Goal: Task Accomplishment & Management: Manage account settings

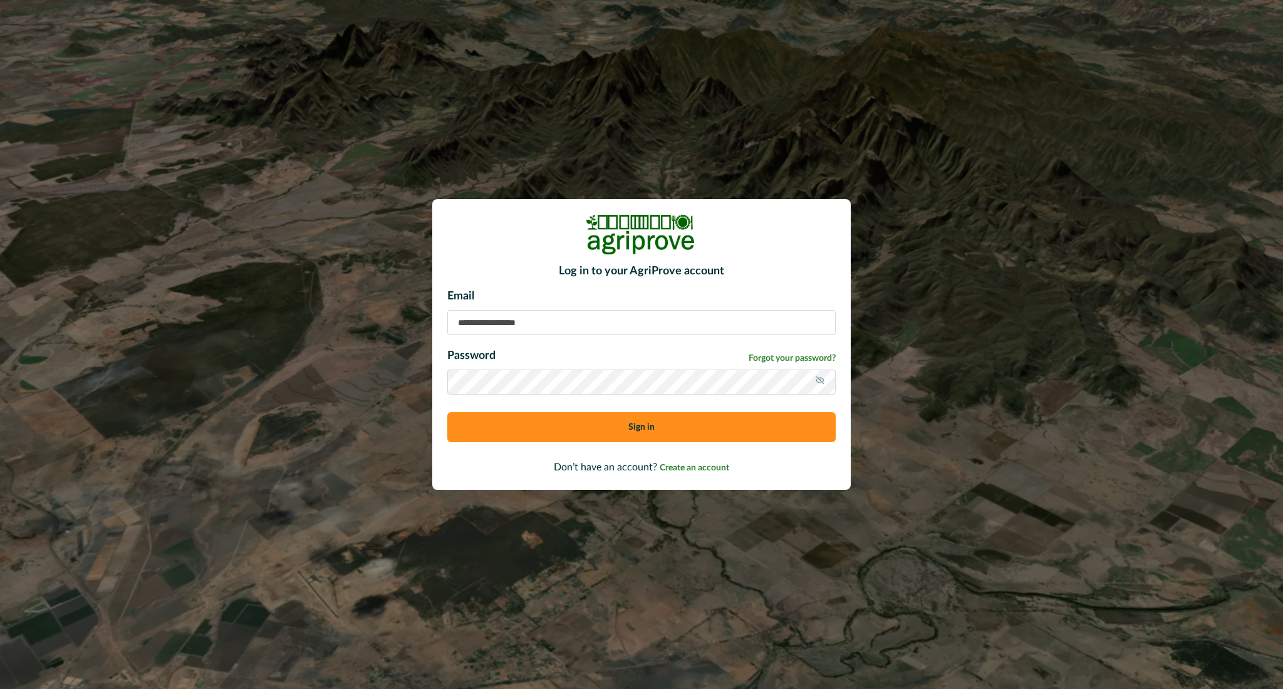
type input "**********"
click at [682, 426] on button "Sign in" at bounding box center [641, 427] width 389 height 30
click at [660, 429] on button "Sign in" at bounding box center [641, 427] width 389 height 30
click at [627, 426] on button "Sign in" at bounding box center [641, 427] width 389 height 30
click at [622, 432] on button "Sign in" at bounding box center [641, 427] width 389 height 30
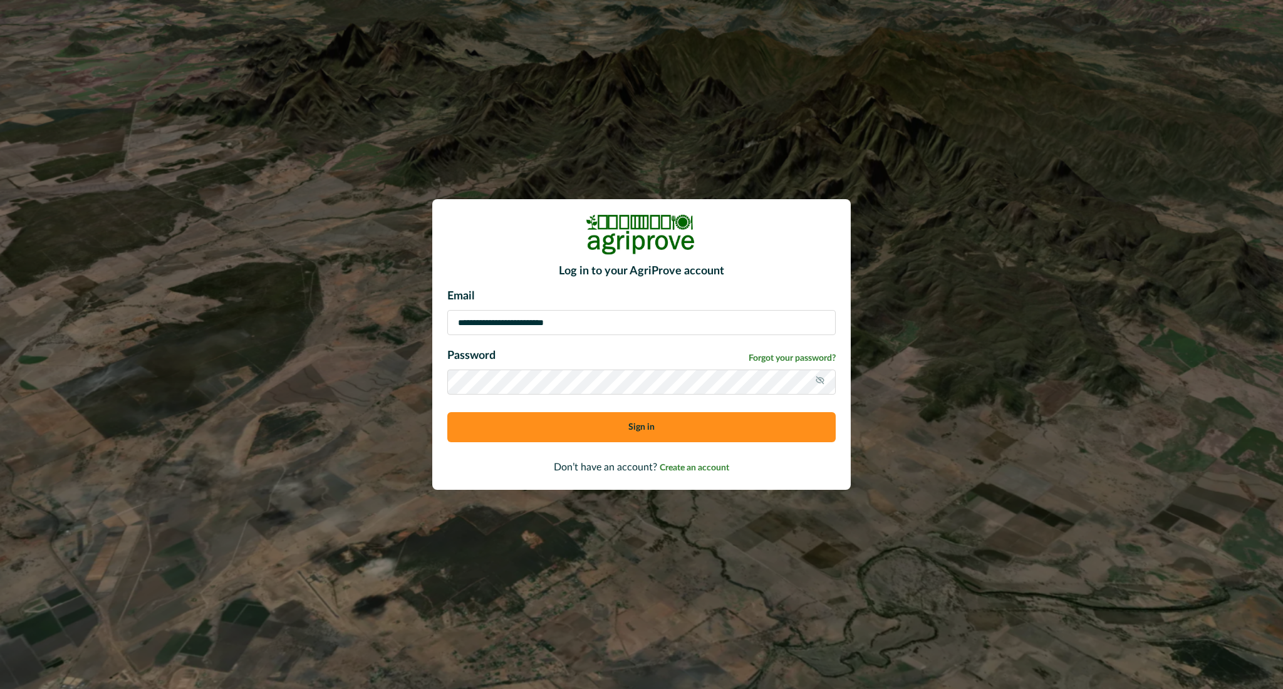
click at [622, 432] on button "Sign in" at bounding box center [641, 427] width 389 height 30
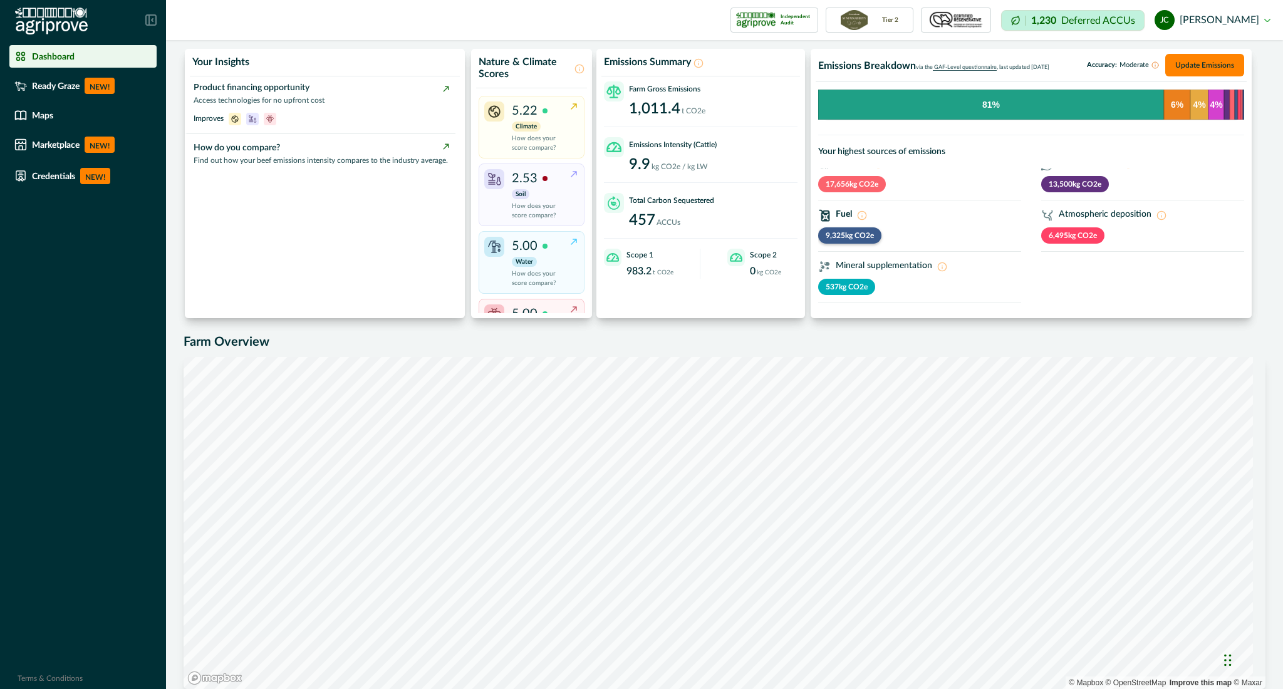
scroll to position [52, 0]
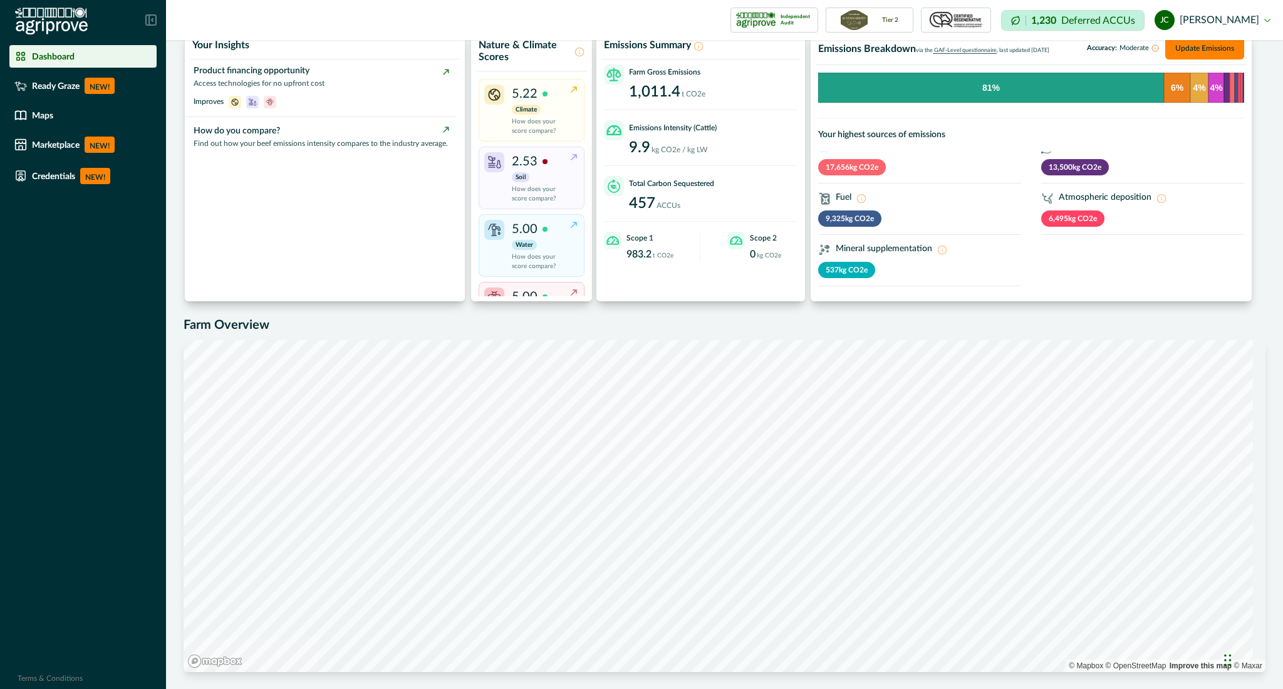
click at [1057, 21] on p "1,230" at bounding box center [1043, 21] width 25 height 10
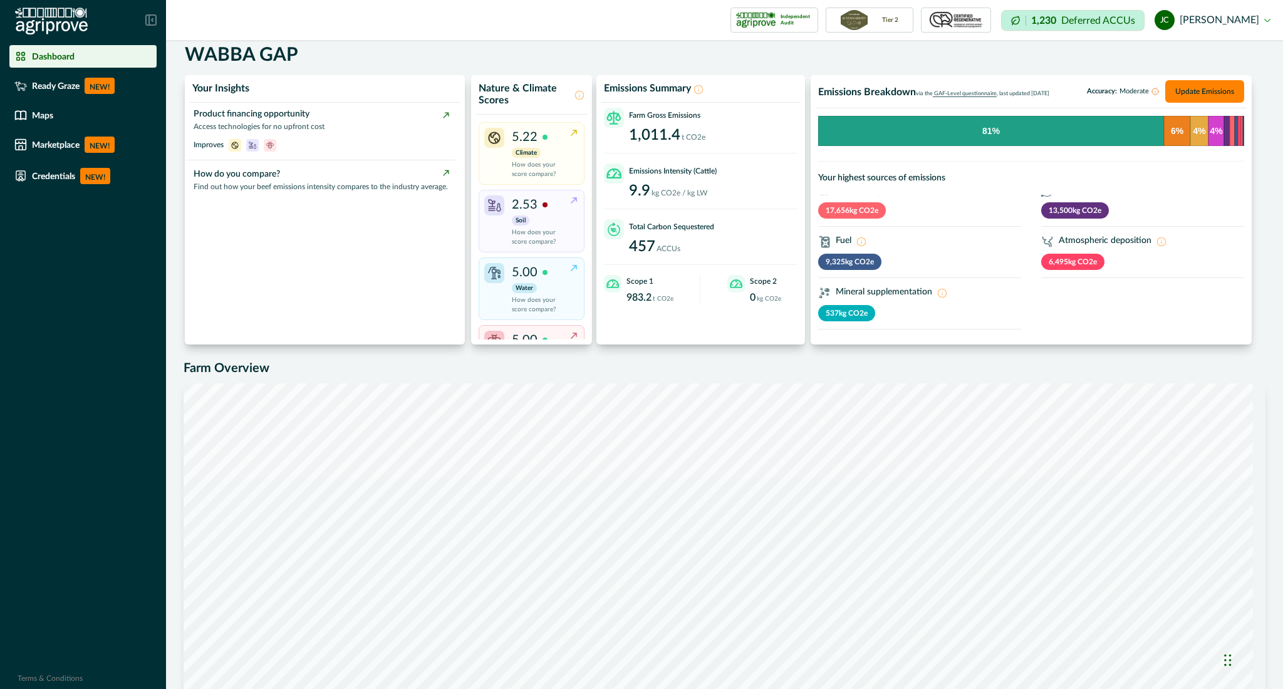
scroll to position [0, 0]
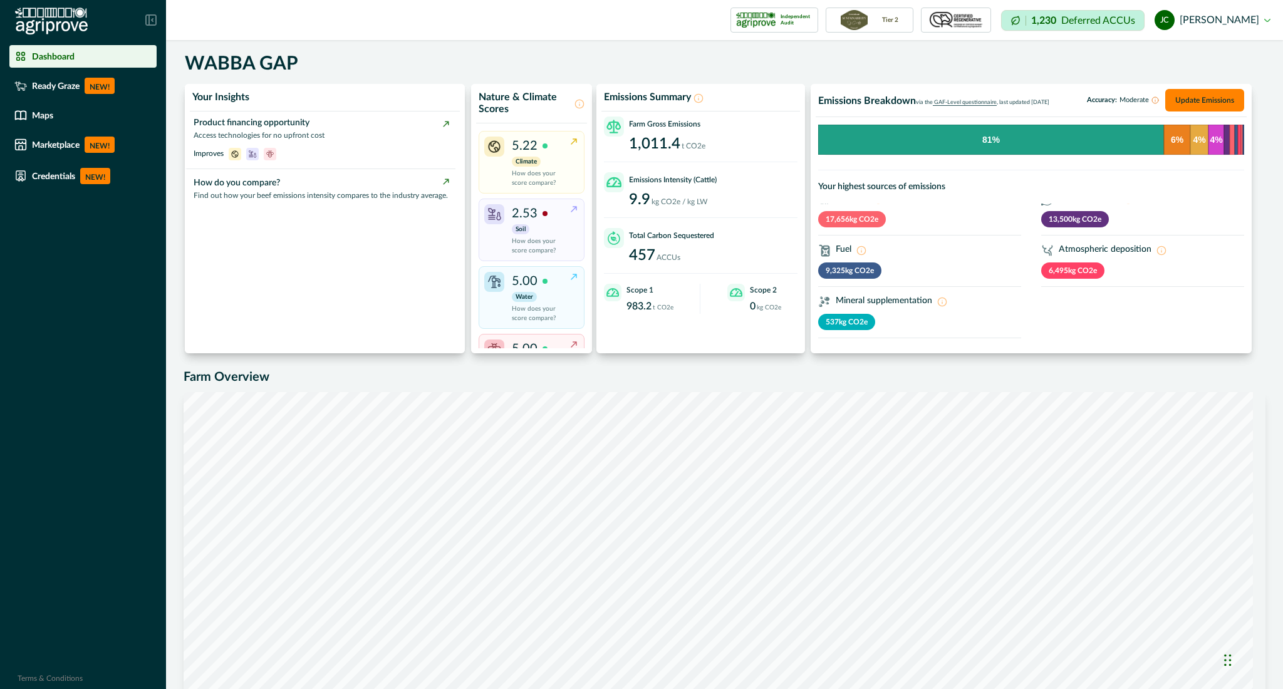
click at [867, 23] on img at bounding box center [854, 20] width 26 height 20
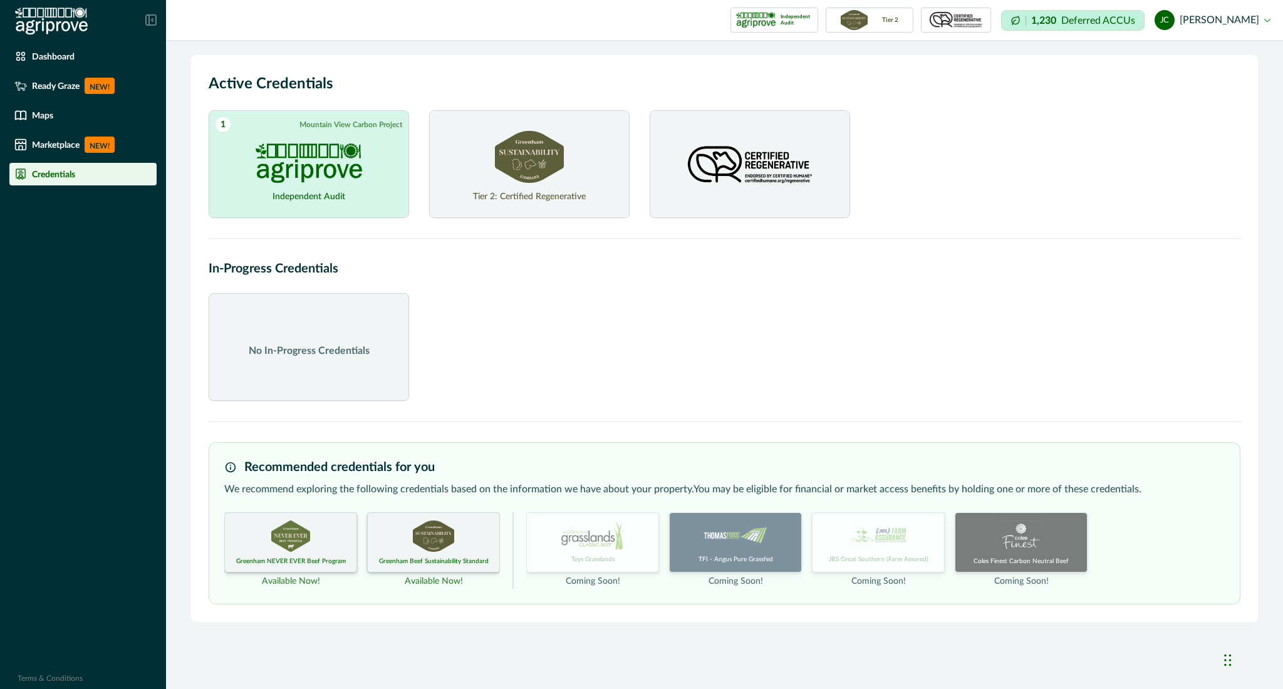
click at [764, 179] on img at bounding box center [750, 165] width 133 height 69
